Goal: Check status: Check status

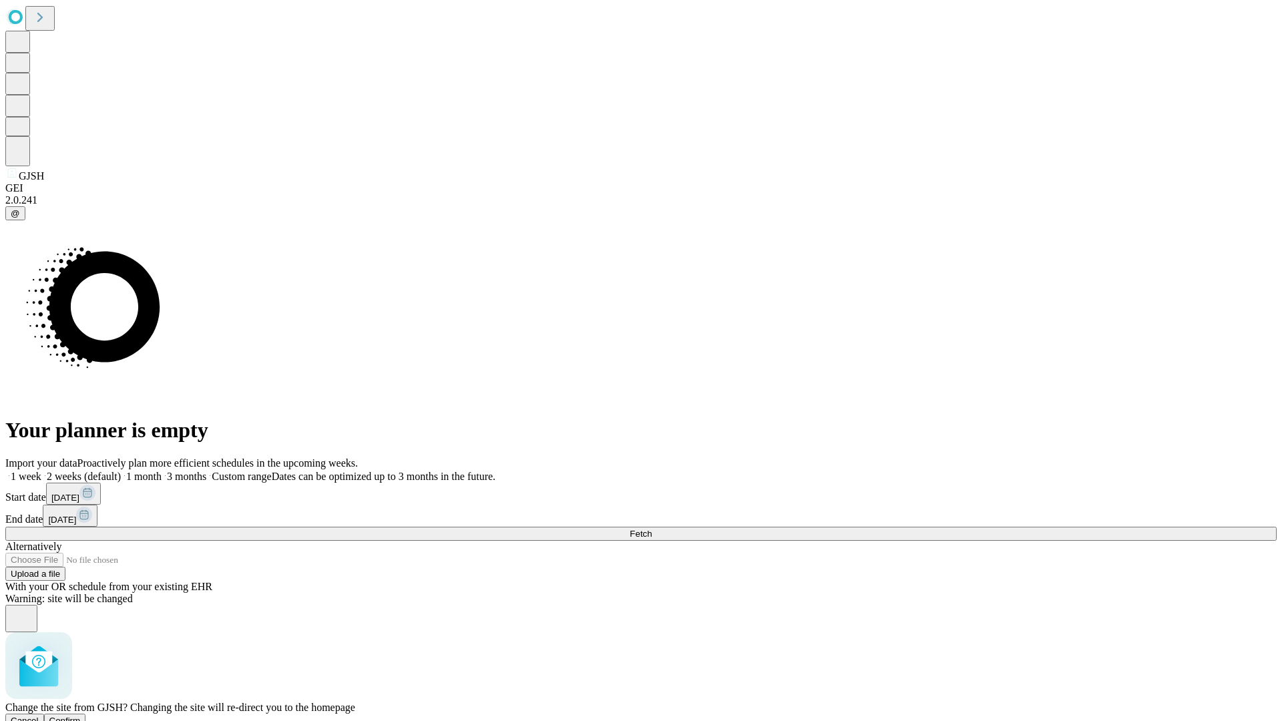
click at [81, 716] on span "Confirm" at bounding box center [64, 721] width 31 height 10
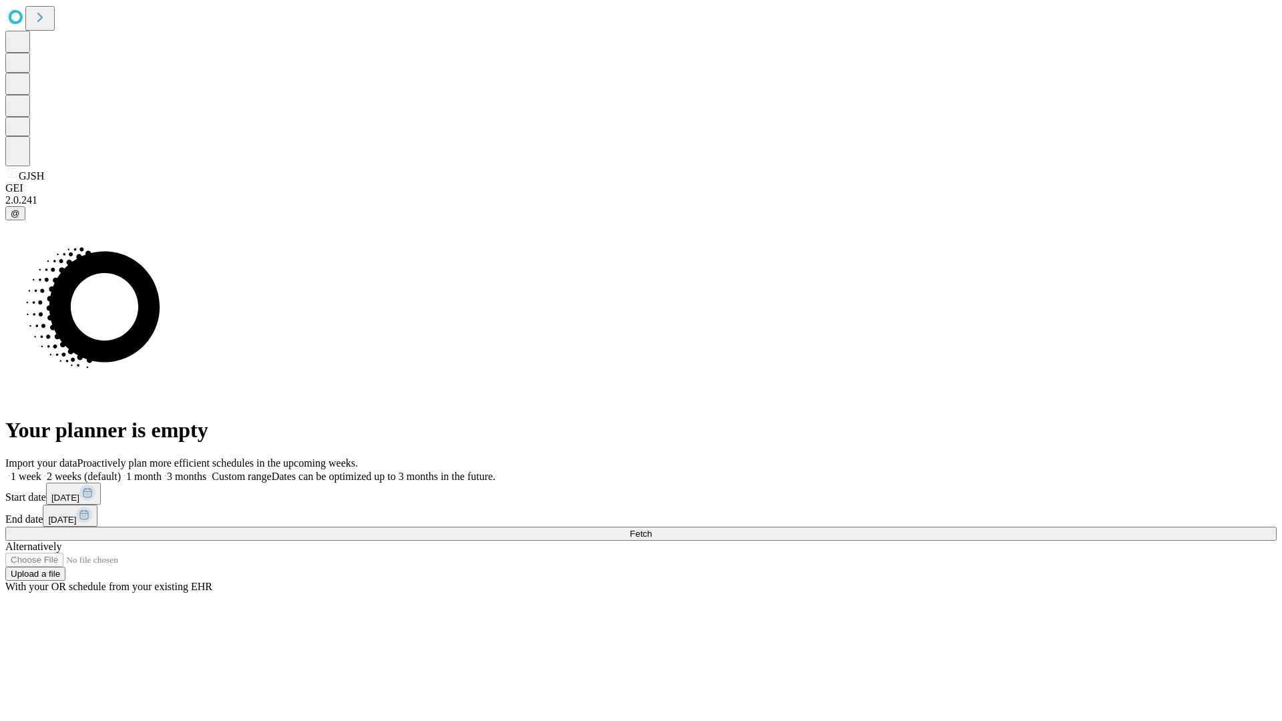
click at [162, 471] on label "1 month" at bounding box center [141, 476] width 41 height 11
click at [652, 529] on span "Fetch" at bounding box center [641, 534] width 22 height 10
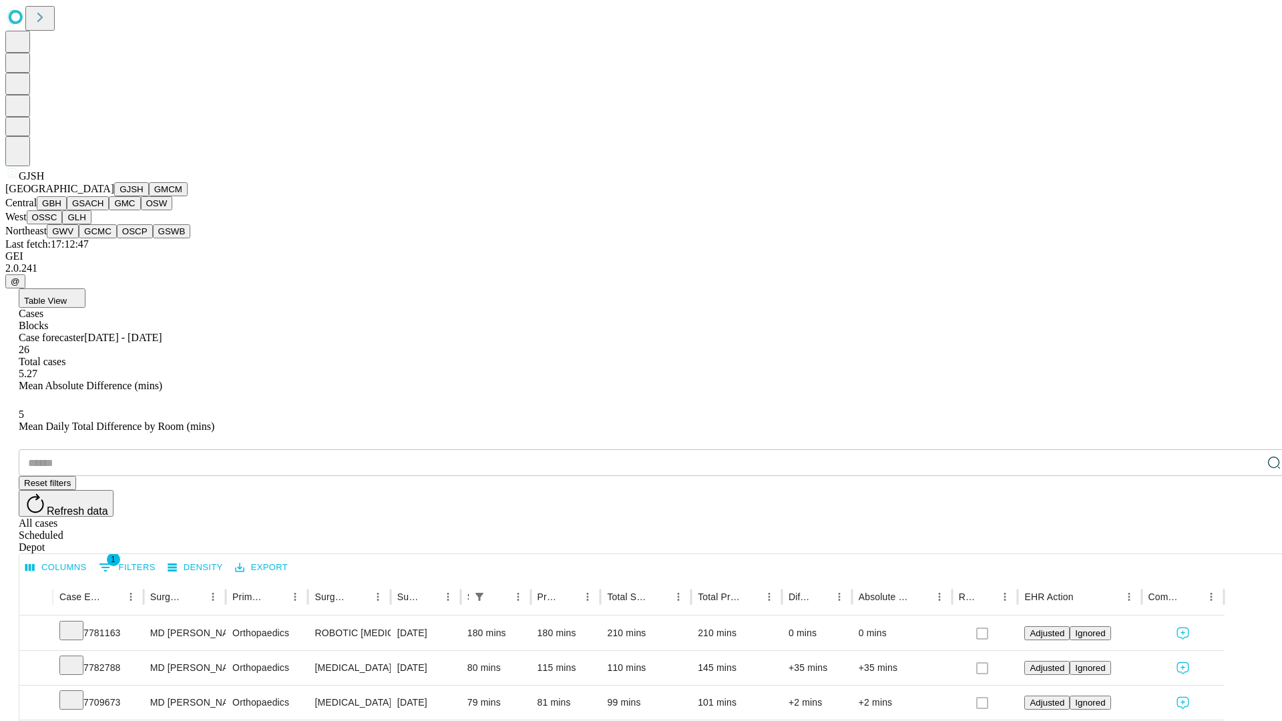
click at [149, 196] on button "GMCM" at bounding box center [168, 189] width 39 height 14
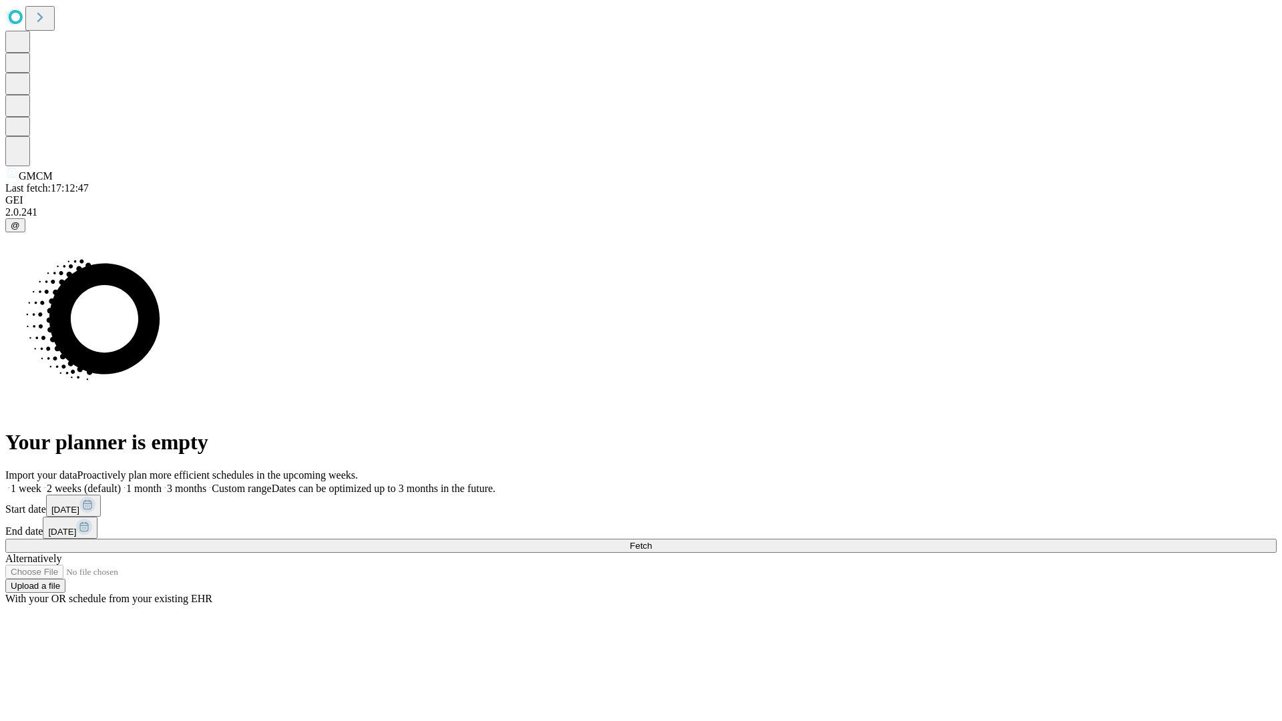
click at [162, 483] on label "1 month" at bounding box center [141, 488] width 41 height 11
click at [652, 541] on span "Fetch" at bounding box center [641, 546] width 22 height 10
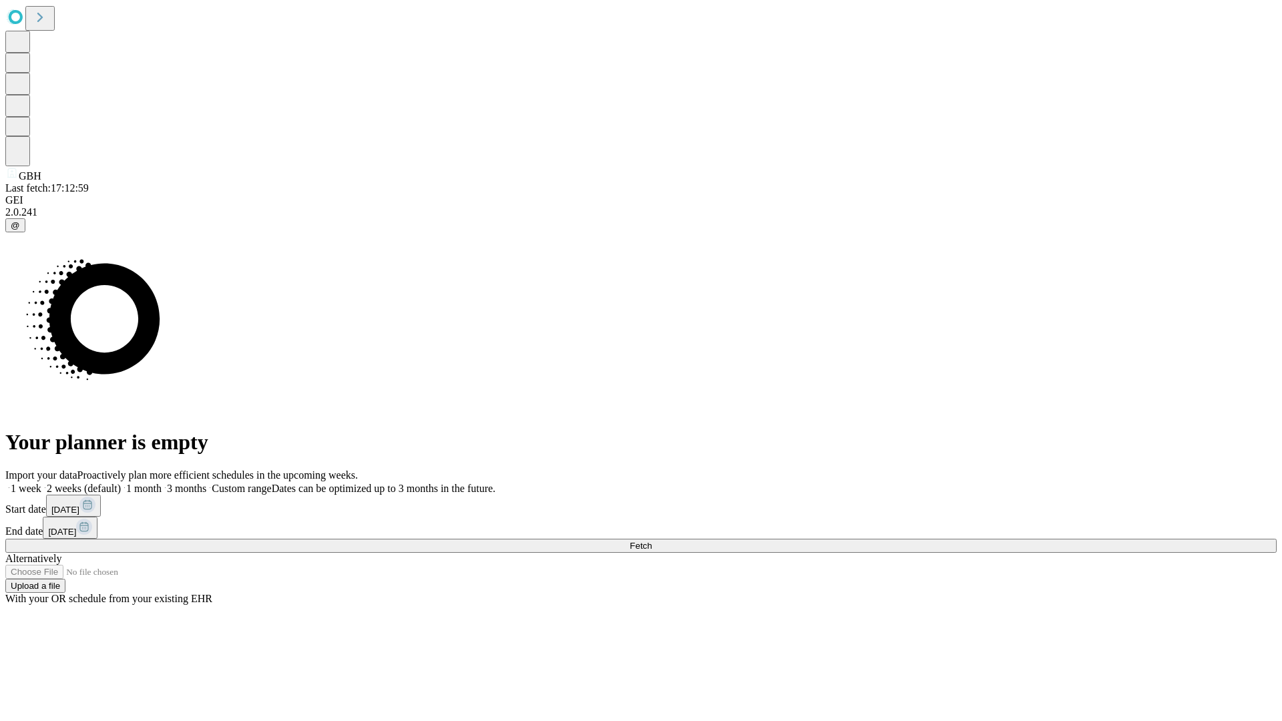
click at [652, 541] on span "Fetch" at bounding box center [641, 546] width 22 height 10
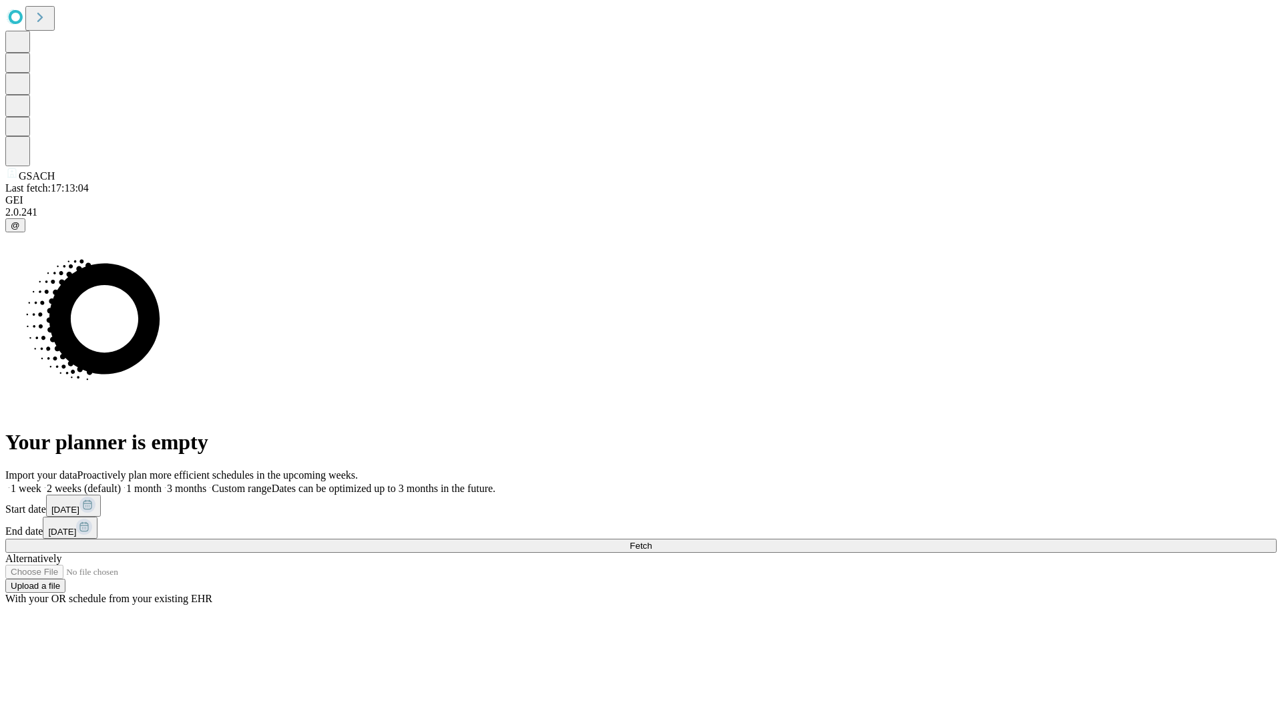
click at [162, 483] on label "1 month" at bounding box center [141, 488] width 41 height 11
click at [652, 541] on span "Fetch" at bounding box center [641, 546] width 22 height 10
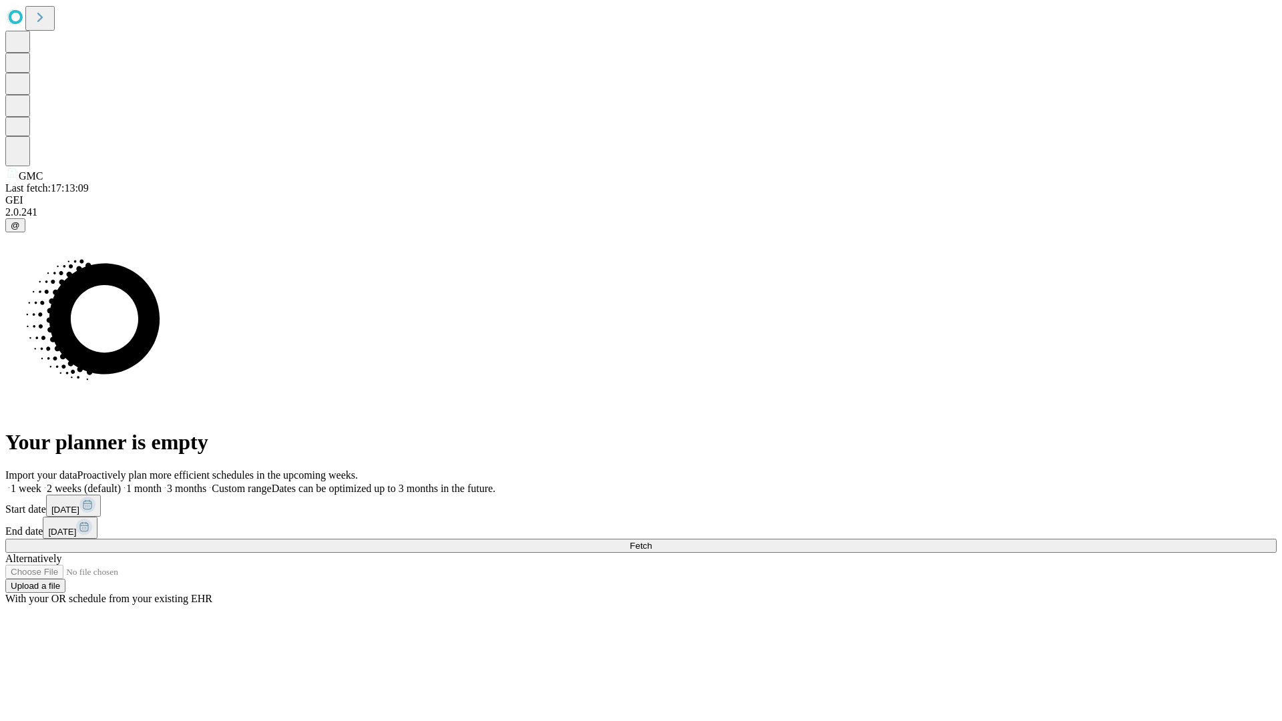
click at [162, 483] on label "1 month" at bounding box center [141, 488] width 41 height 11
click at [652, 541] on span "Fetch" at bounding box center [641, 546] width 22 height 10
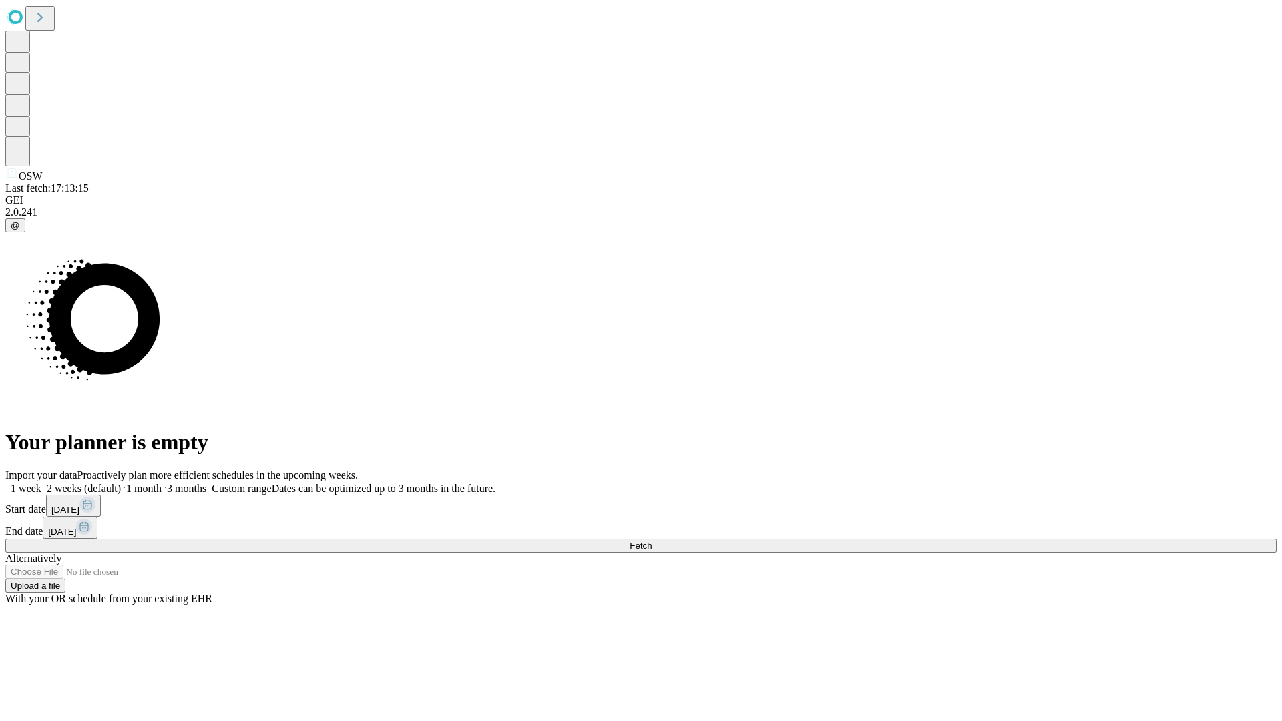
click at [162, 483] on label "1 month" at bounding box center [141, 488] width 41 height 11
click at [652, 541] on span "Fetch" at bounding box center [641, 546] width 22 height 10
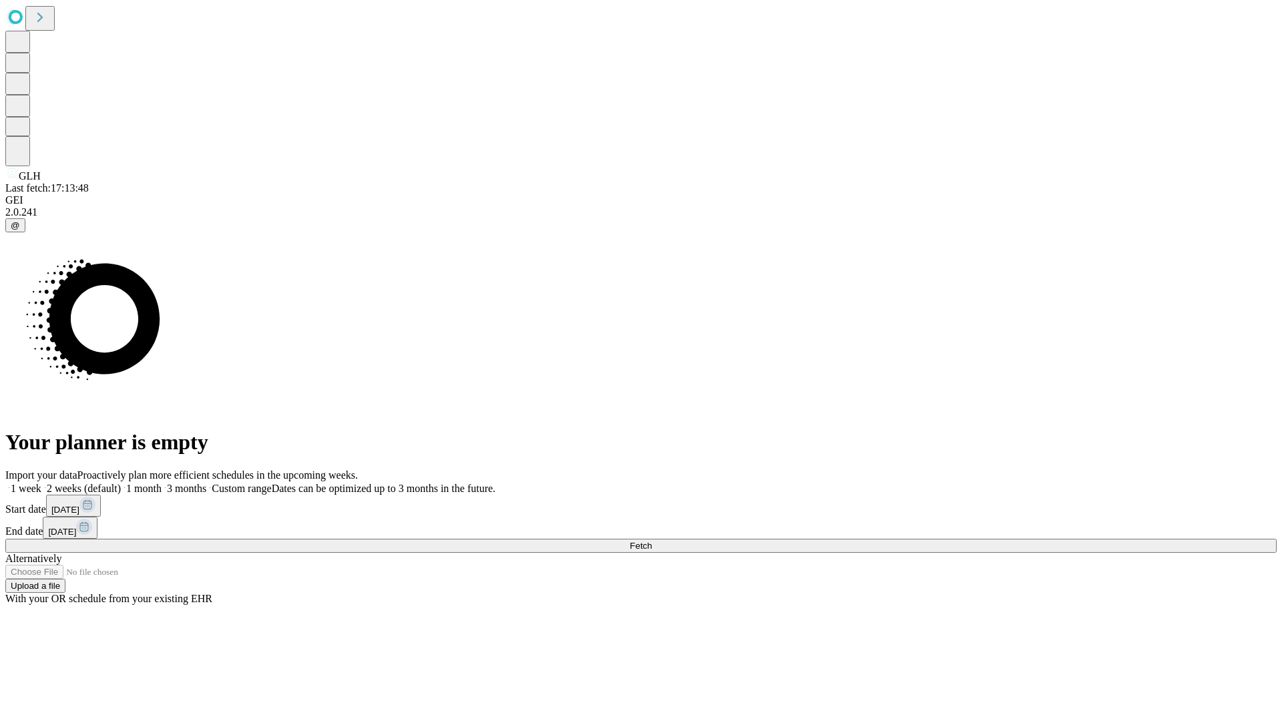
click at [162, 483] on label "1 month" at bounding box center [141, 488] width 41 height 11
click at [652, 541] on span "Fetch" at bounding box center [641, 546] width 22 height 10
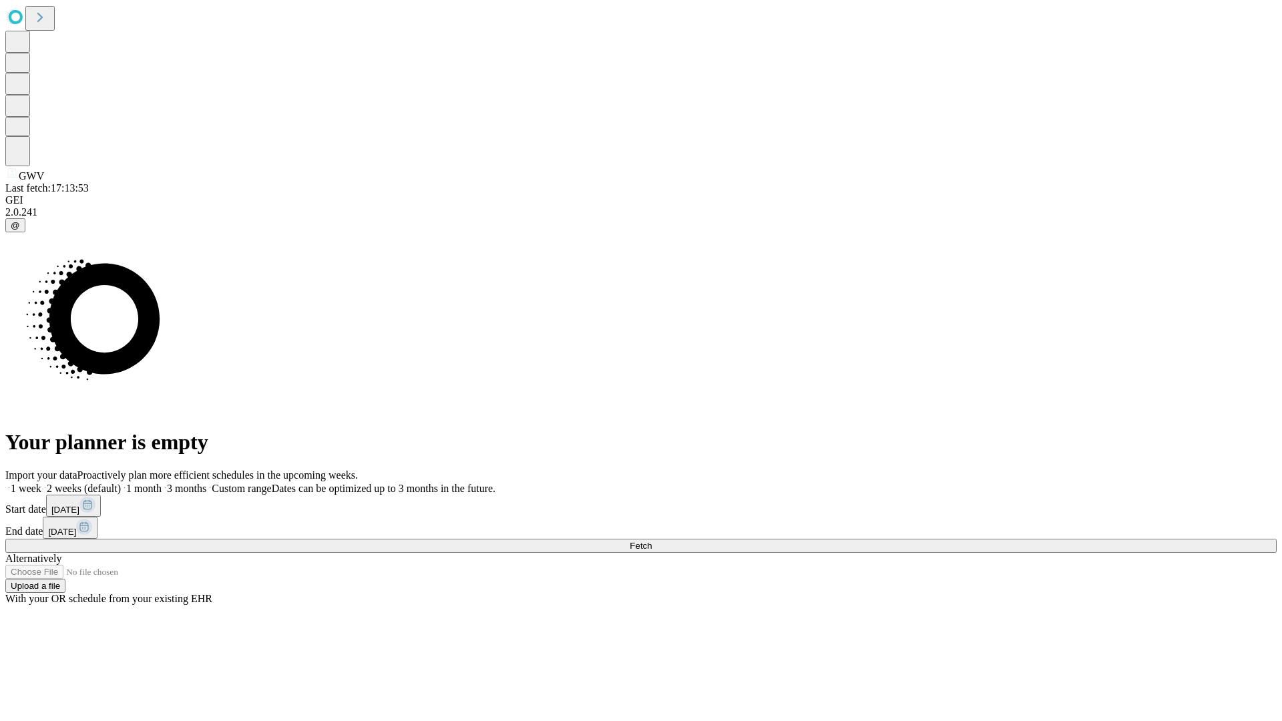
click at [652, 541] on span "Fetch" at bounding box center [641, 546] width 22 height 10
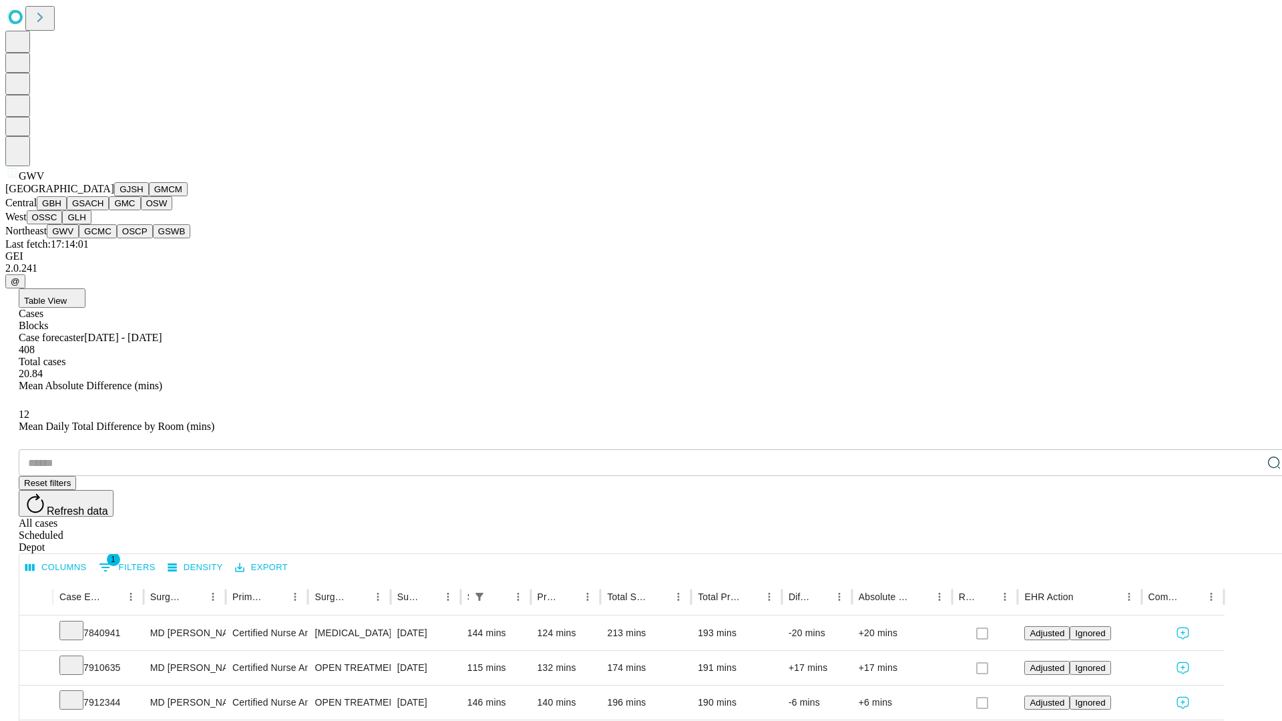
click at [104, 238] on button "GCMC" at bounding box center [98, 231] width 38 height 14
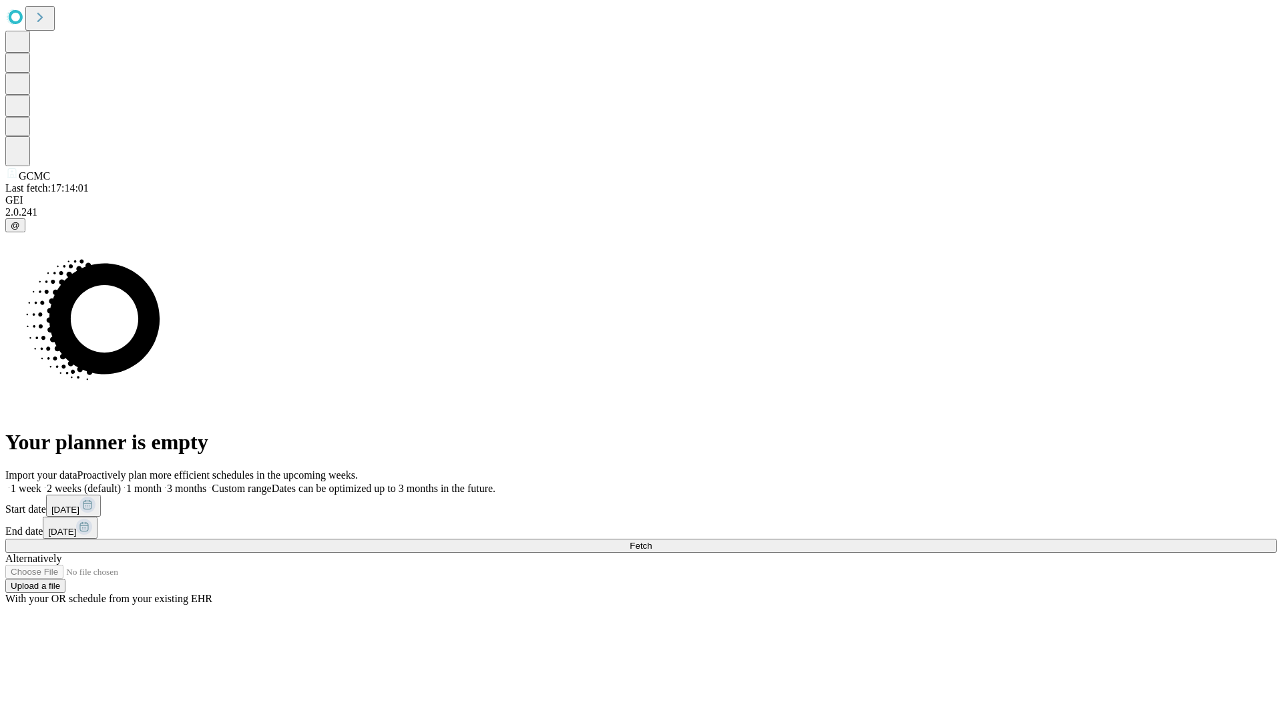
click at [162, 483] on label "1 month" at bounding box center [141, 488] width 41 height 11
click at [652, 541] on span "Fetch" at bounding box center [641, 546] width 22 height 10
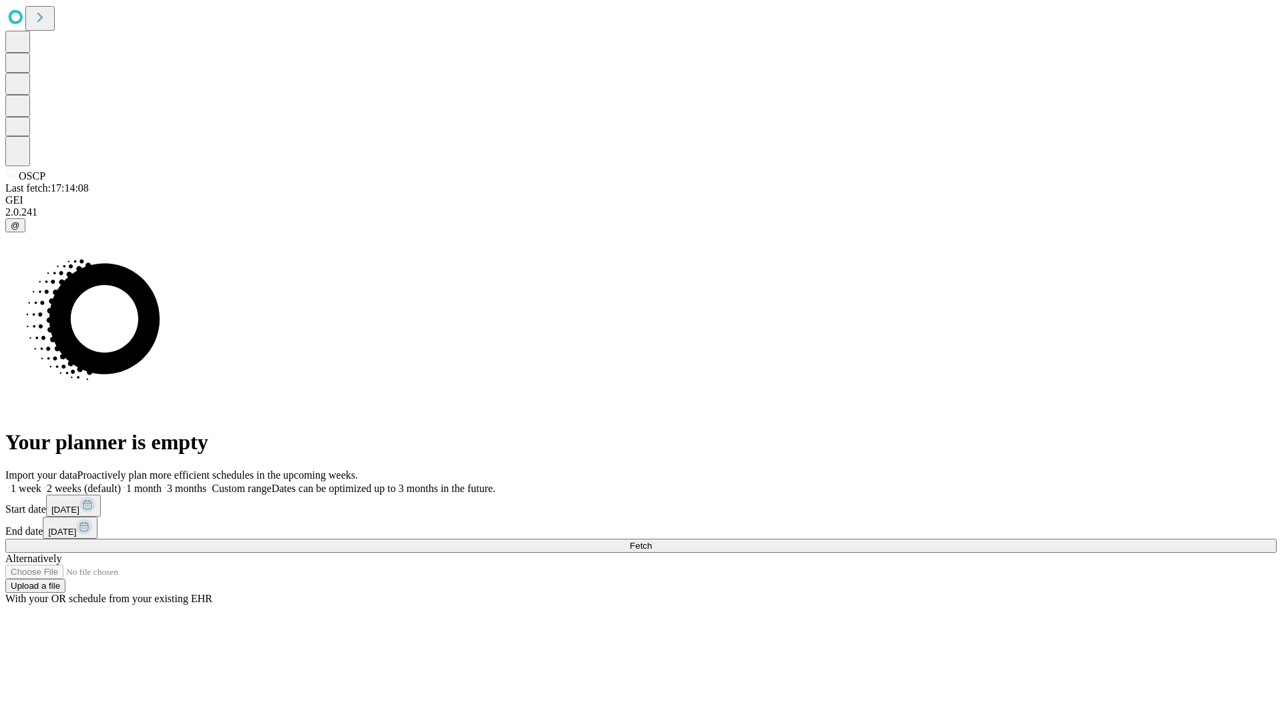
click at [162, 483] on label "1 month" at bounding box center [141, 488] width 41 height 11
click at [652, 541] on span "Fetch" at bounding box center [641, 546] width 22 height 10
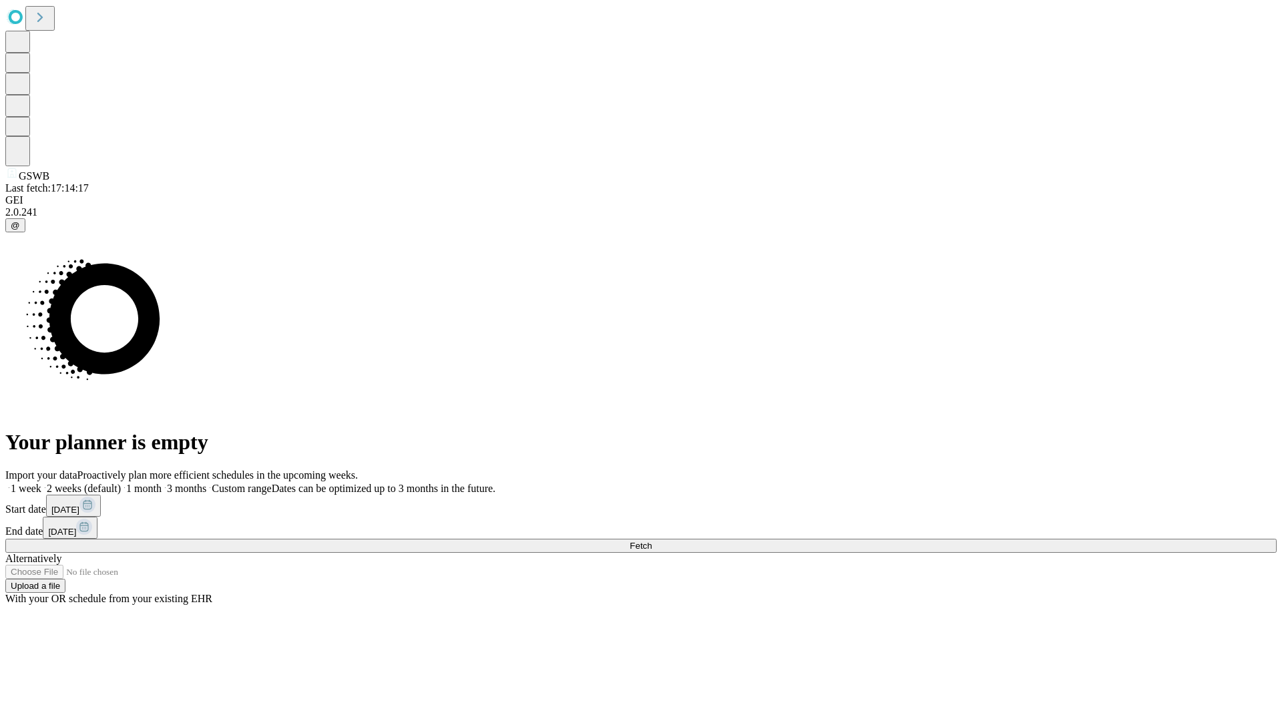
click at [652, 541] on span "Fetch" at bounding box center [641, 546] width 22 height 10
